Goal: Navigation & Orientation: Go to known website

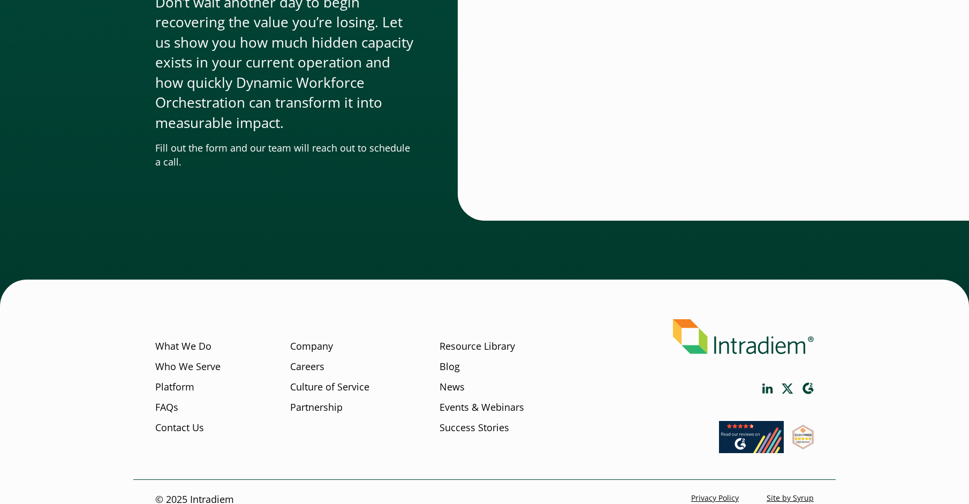
scroll to position [3586, 0]
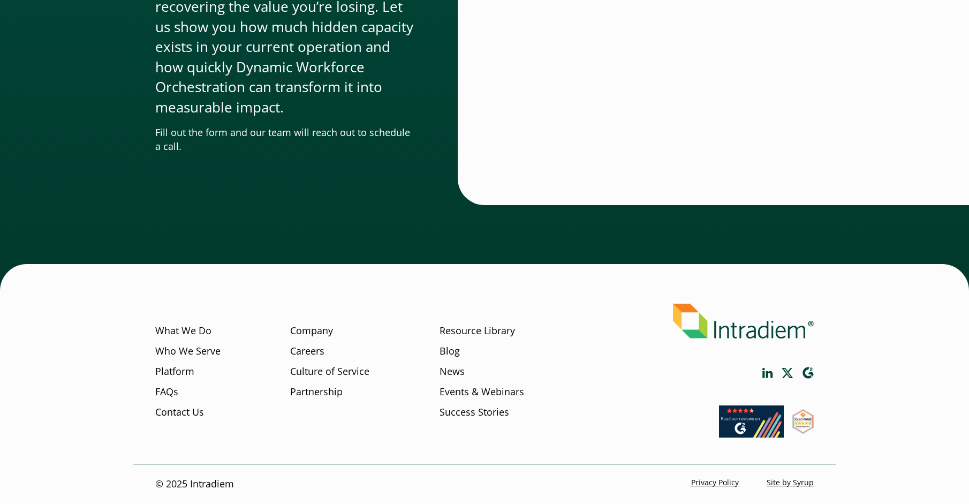
click at [374, 205] on div "Start a Conversation Don’t wait another day to begin recovering the value you’r…" at bounding box center [484, 82] width 969 height 418
click at [759, 336] on img at bounding box center [743, 321] width 141 height 35
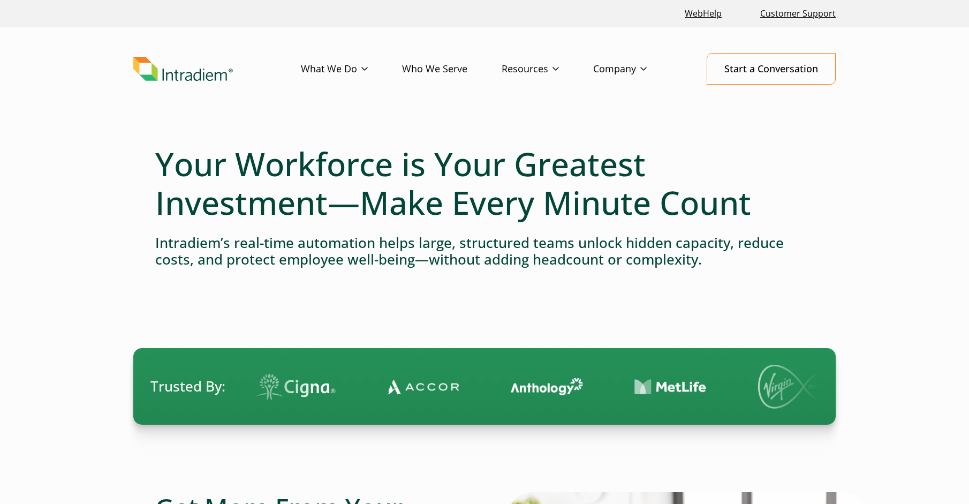
click at [215, 81] on img "Link to homepage of Intradiem" at bounding box center [183, 69] width 100 height 25
